Goal: Task Accomplishment & Management: Understand process/instructions

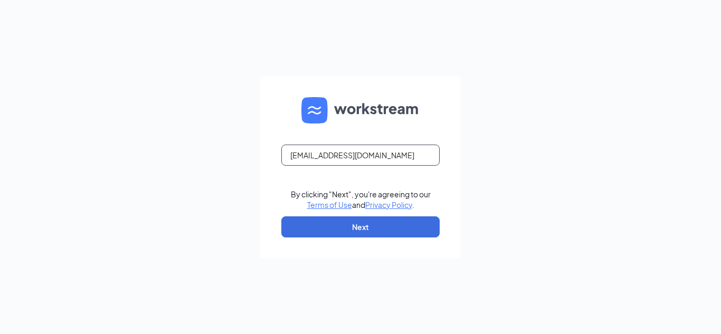
click at [382, 159] on input "mgr0214@massageenvy.com" at bounding box center [360, 155] width 158 height 21
type input "mgr0213@massageenvy.com"
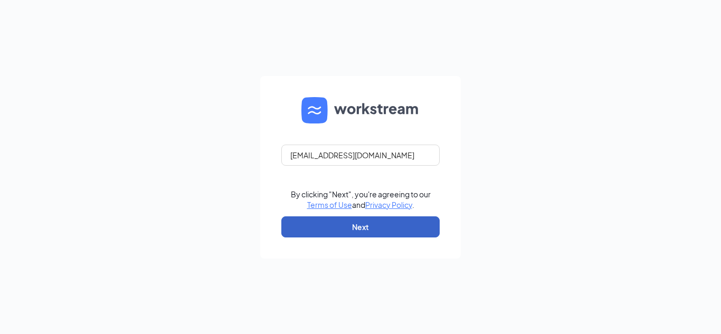
click at [377, 231] on button "Next" at bounding box center [360, 226] width 158 height 21
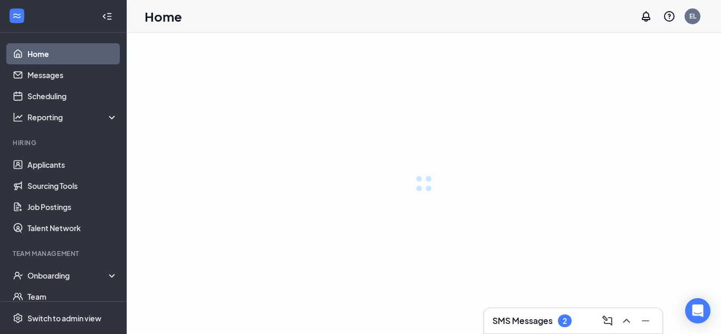
click at [547, 322] on h3 "SMS Messages" at bounding box center [523, 321] width 60 height 12
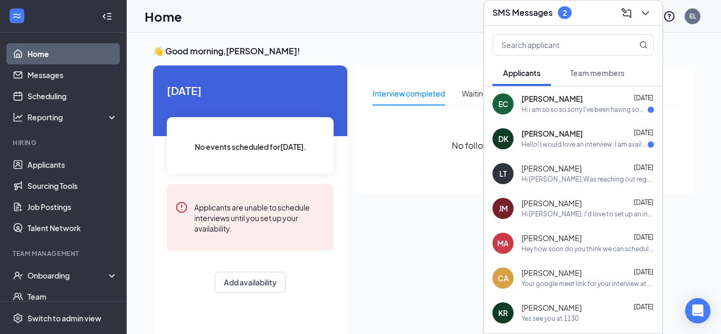
click at [596, 110] on div "Hi i am so so so sorry I've been having some ordeals lately but I'm basically f…" at bounding box center [585, 110] width 126 height 9
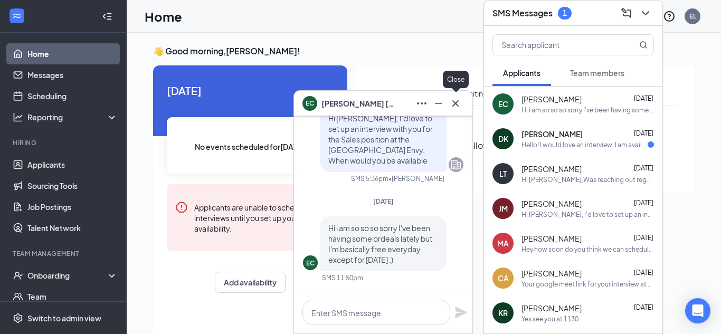
click at [457, 104] on icon "Cross" at bounding box center [455, 103] width 6 height 6
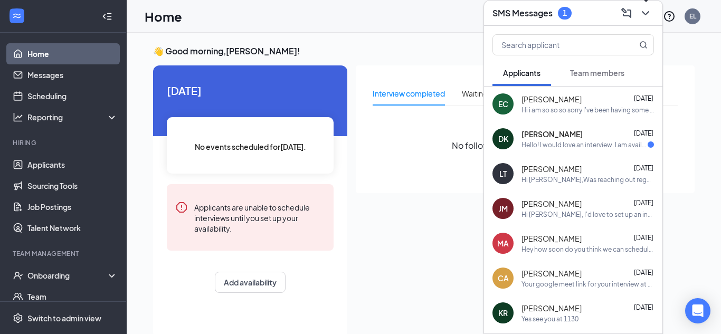
click at [651, 11] on icon "ChevronDown" at bounding box center [645, 13] width 13 height 13
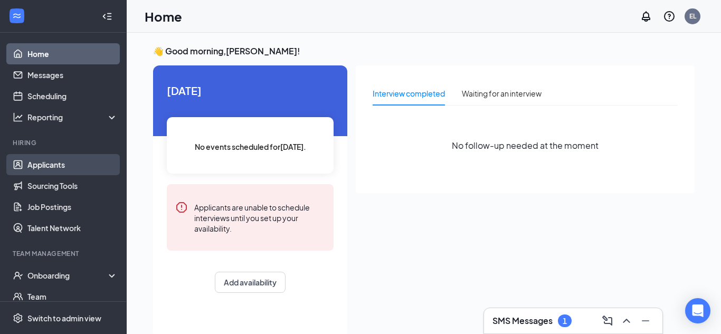
click at [61, 167] on link "Applicants" at bounding box center [72, 164] width 90 height 21
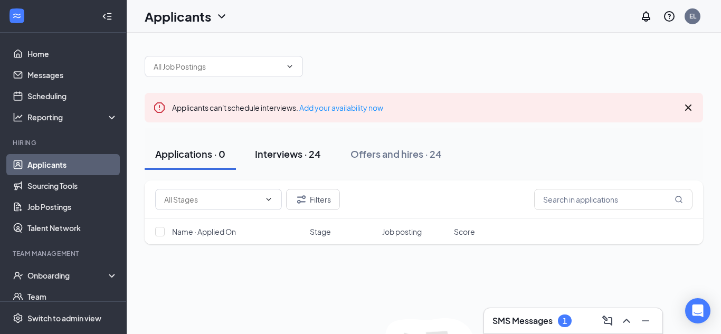
click at [278, 159] on div "Interviews · 24" at bounding box center [288, 153] width 66 height 13
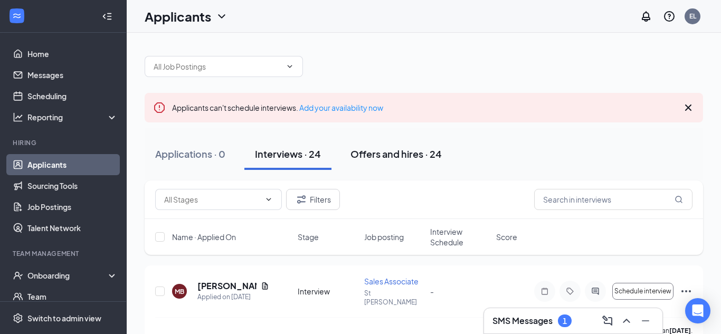
click at [407, 156] on div "Offers and hires · 24" at bounding box center [396, 153] width 91 height 13
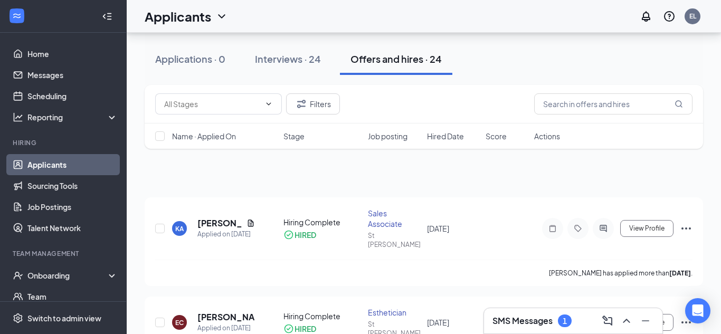
scroll to position [105, 0]
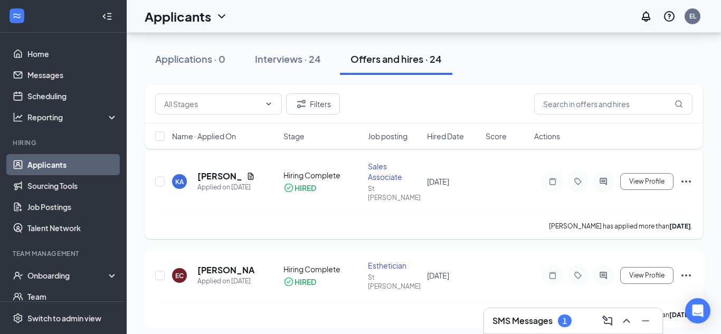
click at [688, 177] on icon "Ellipses" at bounding box center [686, 181] width 13 height 13
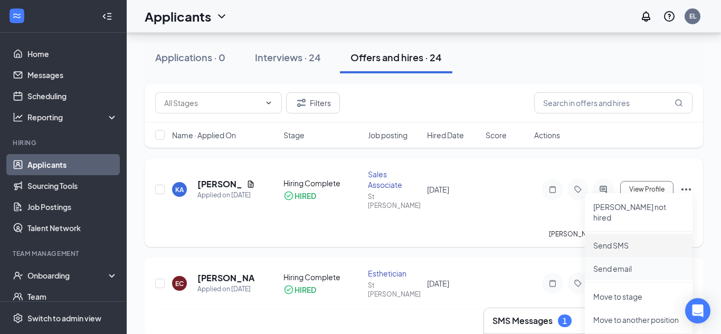
scroll to position [86, 0]
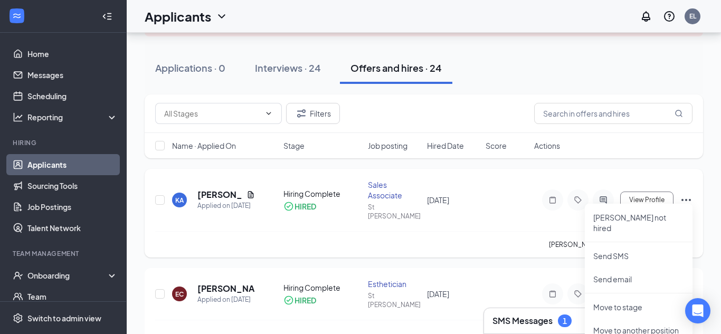
click at [502, 220] on div "KA [PERSON_NAME] Applied on [DATE] Hiring Complete HIRED Sales Associate St [PE…" at bounding box center [423, 206] width 537 height 52
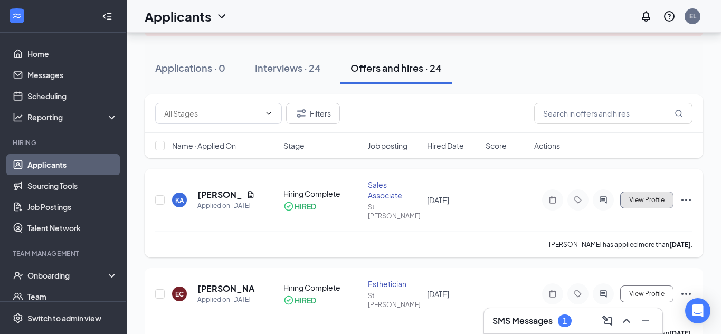
click at [654, 196] on span "View Profile" at bounding box center [646, 199] width 35 height 7
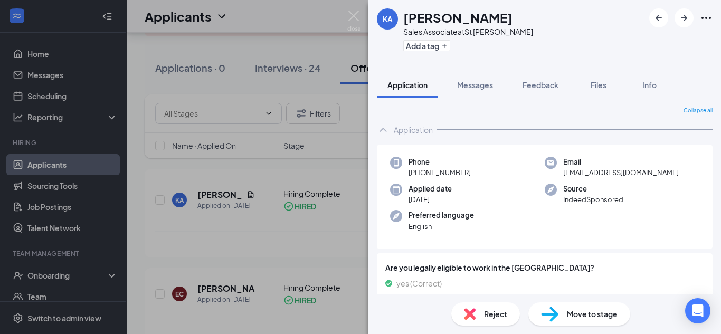
click at [353, 151] on div "KA [PERSON_NAME] Sales Associate at [GEOGRAPHIC_DATA][PERSON_NAME] Add a tag Ap…" at bounding box center [360, 167] width 721 height 334
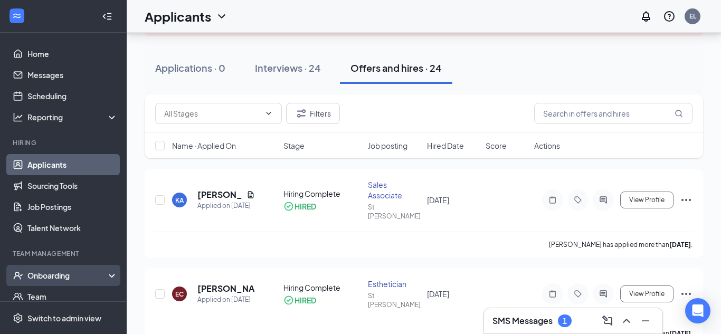
click at [74, 270] on div "Onboarding" at bounding box center [67, 275] width 81 height 11
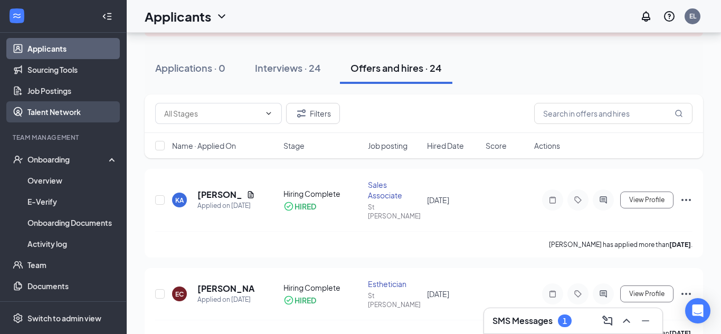
scroll to position [116, 0]
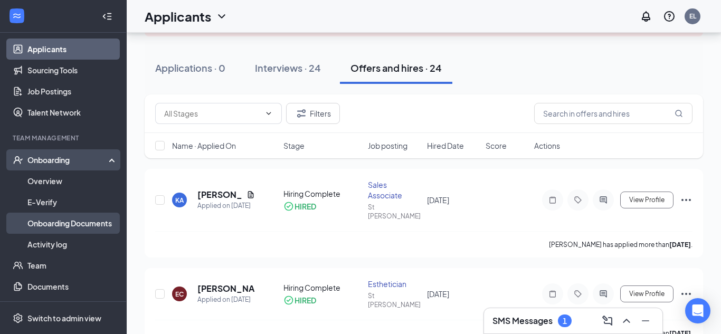
click at [70, 222] on link "Onboarding Documents" at bounding box center [72, 223] width 90 height 21
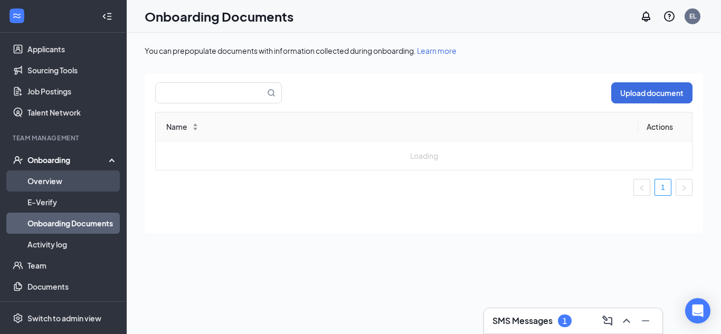
click at [63, 181] on link "Overview" at bounding box center [72, 181] width 90 height 21
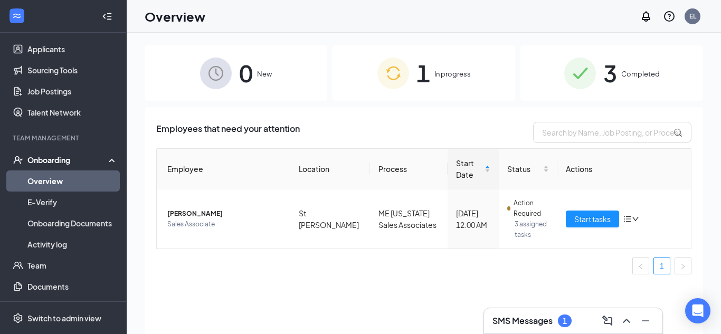
click at [453, 82] on div "1 In progress" at bounding box center [424, 72] width 183 height 55
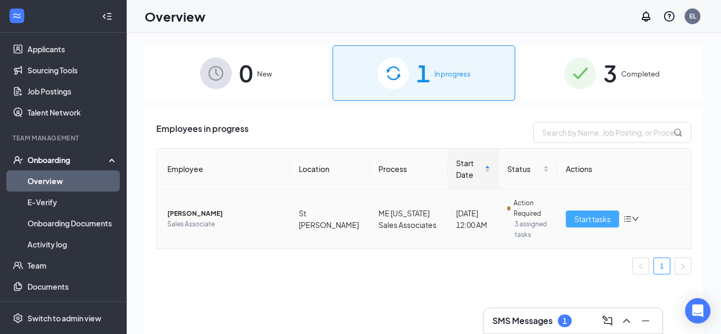
click at [601, 222] on span "Start tasks" at bounding box center [592, 219] width 36 height 12
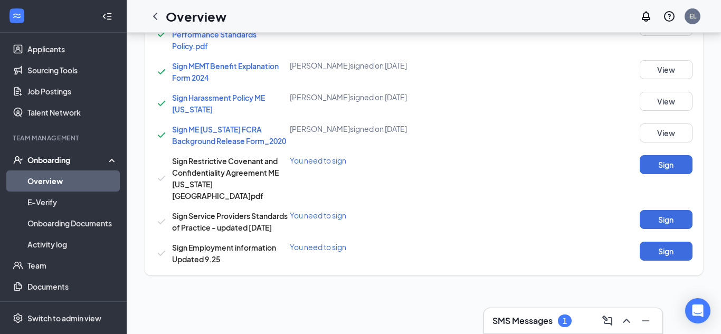
scroll to position [712, 0]
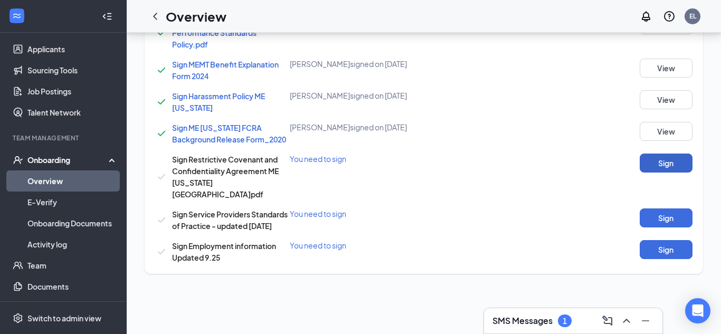
click at [663, 157] on button "Sign" at bounding box center [666, 163] width 53 height 19
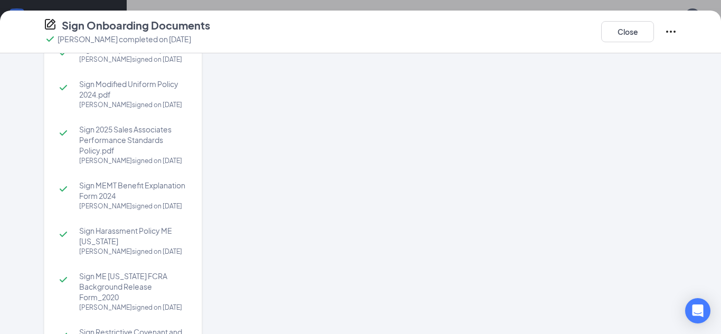
scroll to position [201, 0]
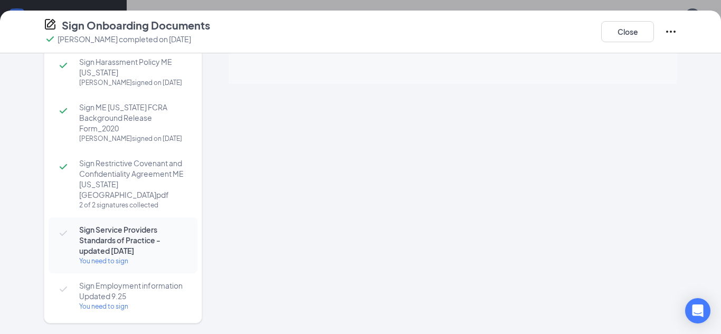
click at [99, 230] on span "Sign Service Providers Standards of Practice - updated [DATE]" at bounding box center [133, 240] width 108 height 32
click at [102, 256] on div "You need to sign" at bounding box center [133, 261] width 108 height 11
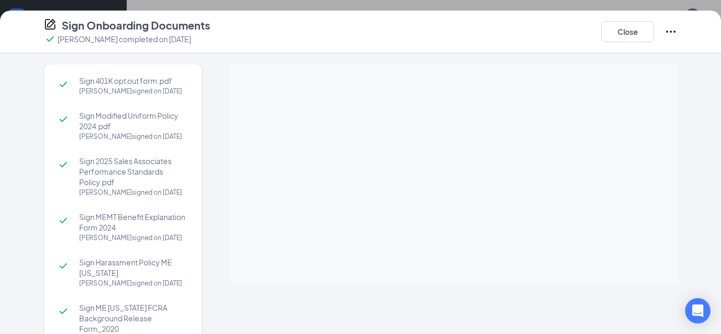
scroll to position [637, 0]
click at [459, 193] on div at bounding box center [453, 174] width 449 height 221
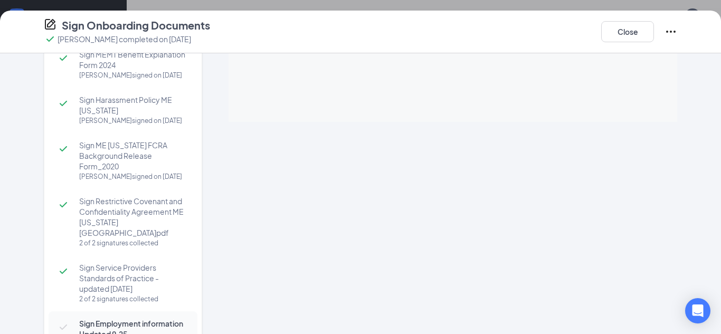
scroll to position [201, 0]
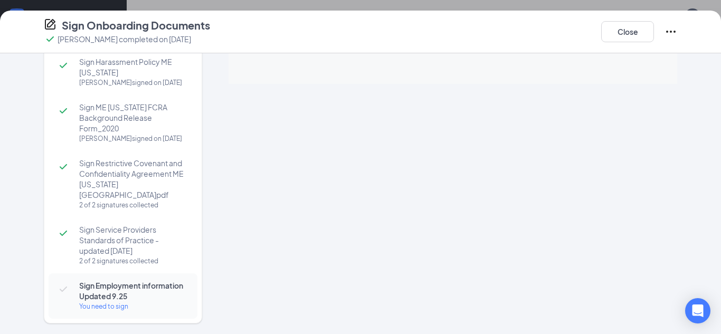
click at [140, 280] on span "Sign Employment information Updated 9.25" at bounding box center [133, 290] width 108 height 21
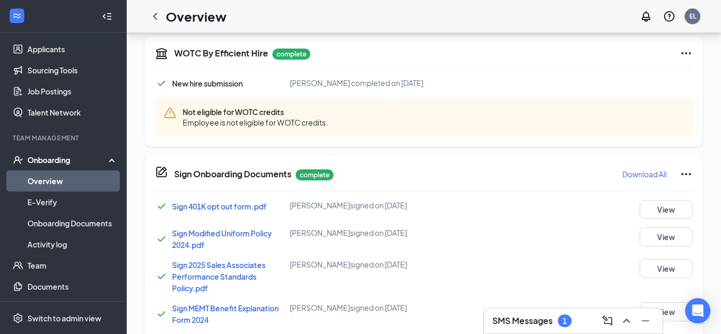
scroll to position [611, 0]
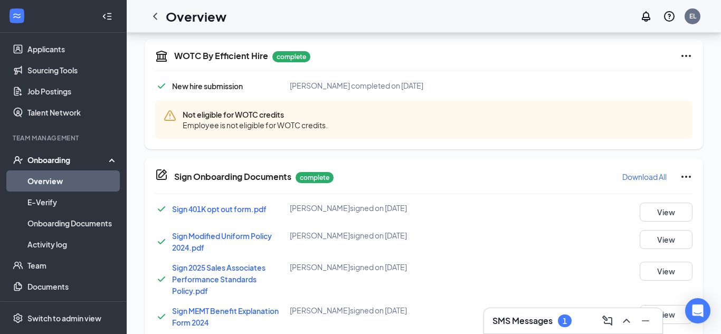
click at [172, 118] on icon "Warning" at bounding box center [170, 115] width 13 height 13
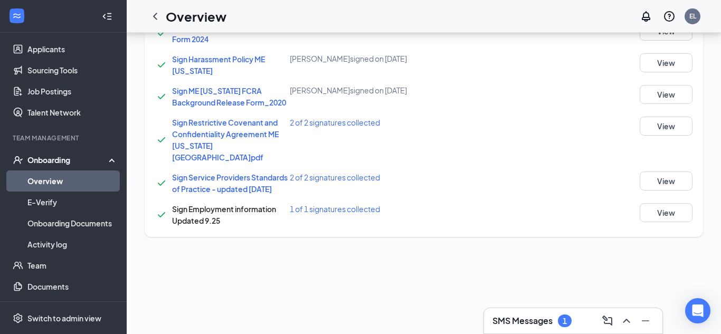
scroll to position [759, 0]
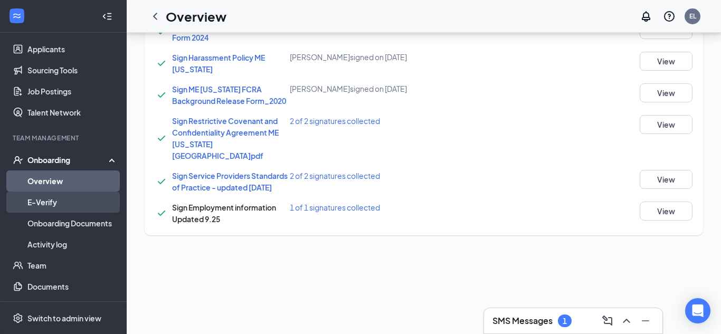
click at [66, 199] on link "E-Verify" at bounding box center [72, 202] width 90 height 21
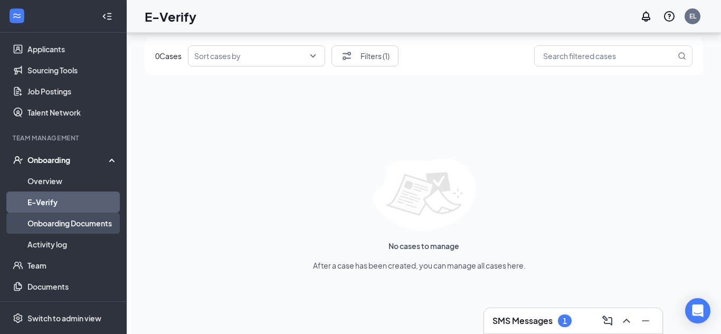
click at [71, 226] on link "Onboarding Documents" at bounding box center [72, 223] width 90 height 21
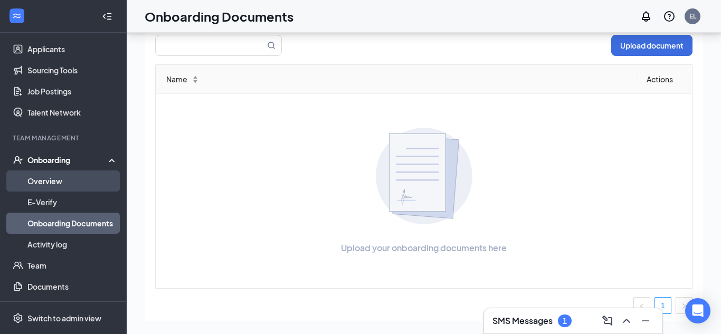
click at [79, 177] on link "Overview" at bounding box center [72, 181] width 90 height 21
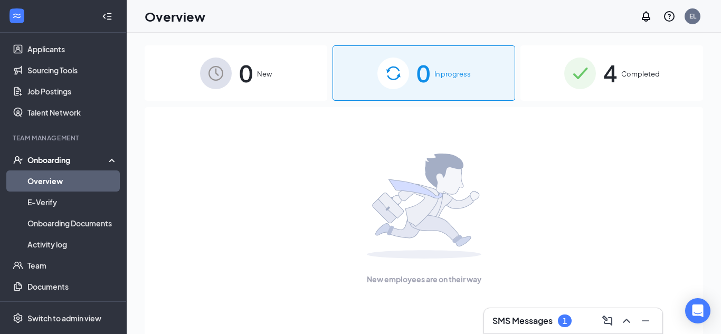
click at [589, 64] on img at bounding box center [580, 74] width 32 height 32
